Goal: Check status

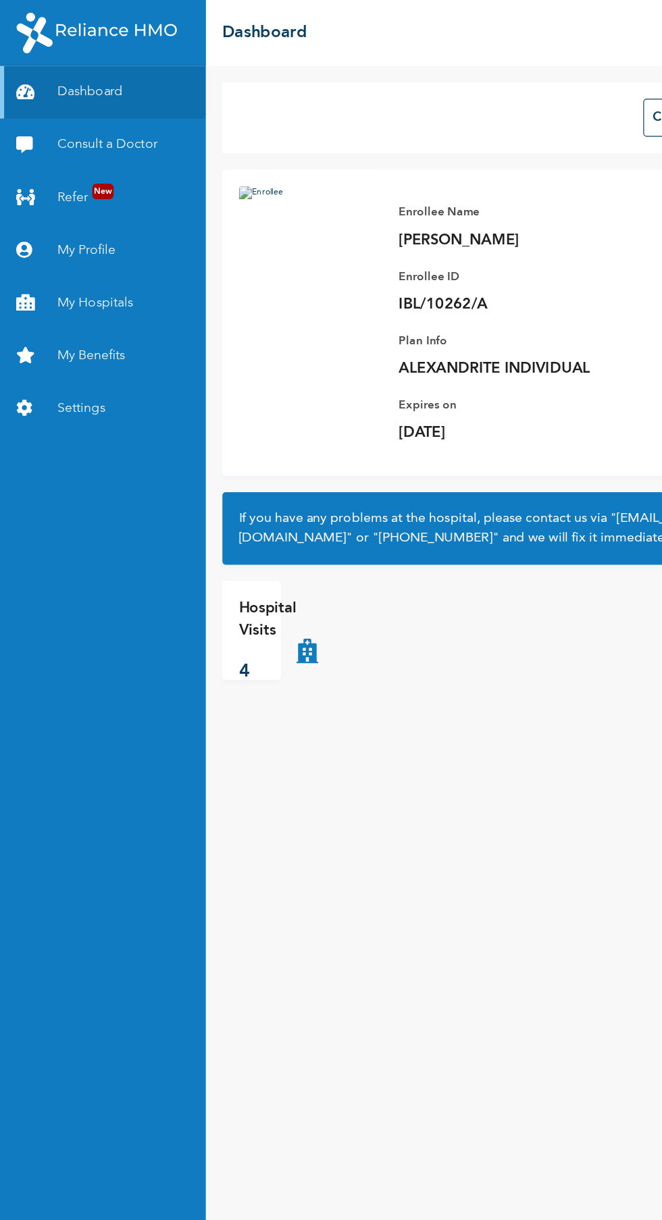
click at [59, 162] on link "Refer New" at bounding box center [84, 161] width 169 height 43
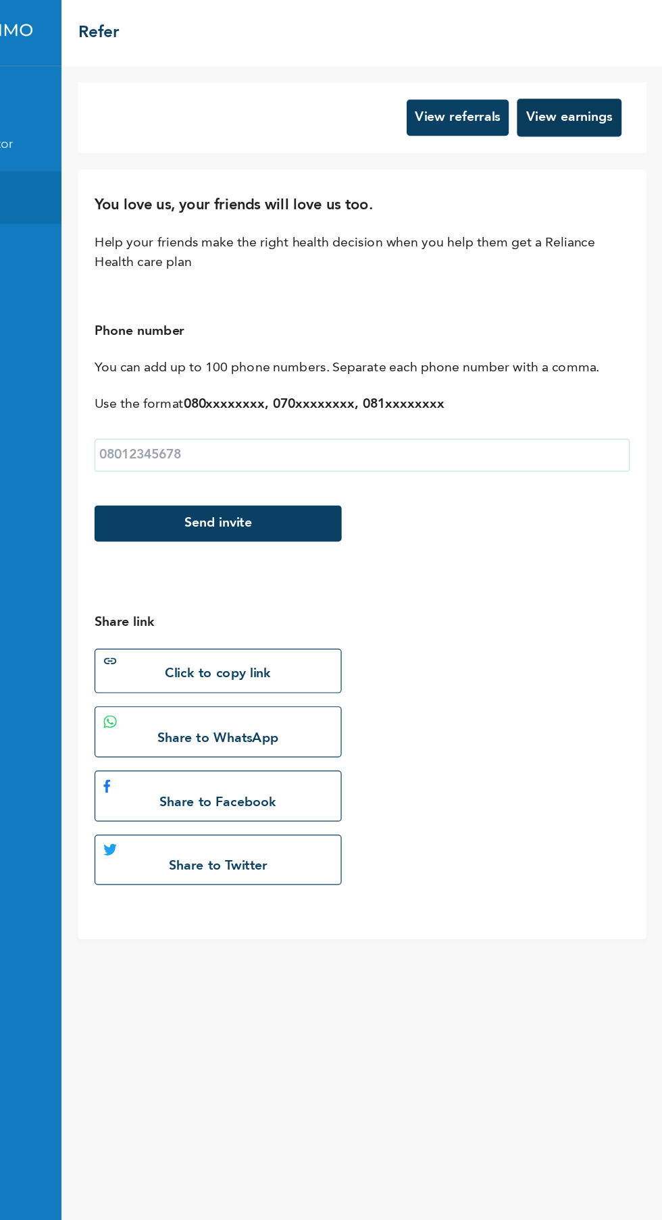
click at [607, 93] on button "View earnings" at bounding box center [585, 96] width 86 height 31
click at [475, 98] on button "View referrals" at bounding box center [494, 97] width 84 height 30
